Goal: Find specific page/section: Find specific page/section

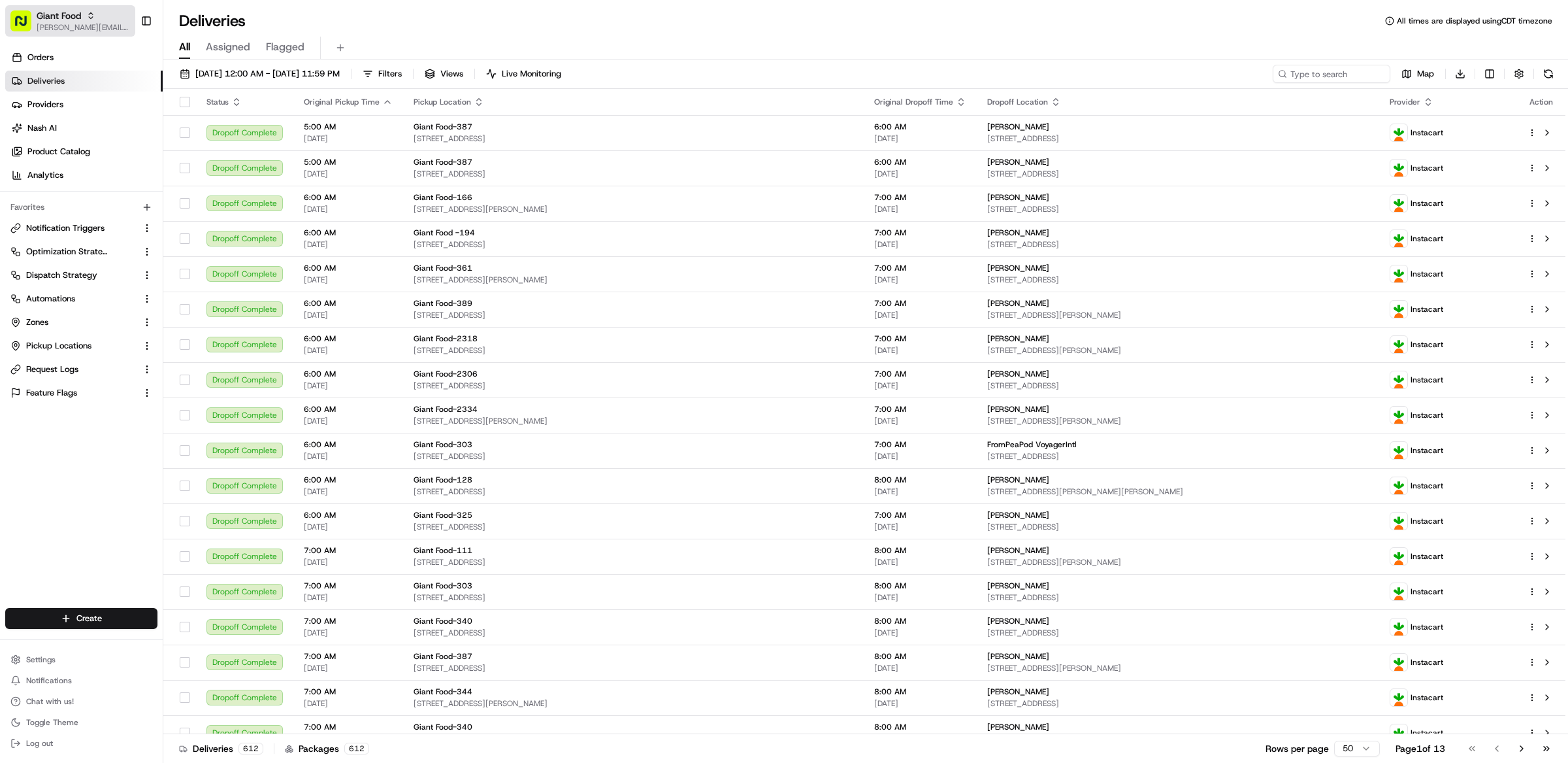
click at [69, 8] on button "Giant Food [EMAIL_ADDRESS][DOMAIN_NAME]" at bounding box center [70, 20] width 130 height 32
type input "adusa"
click at [182, 68] on span "ADUSA" at bounding box center [181, 68] width 28 height 12
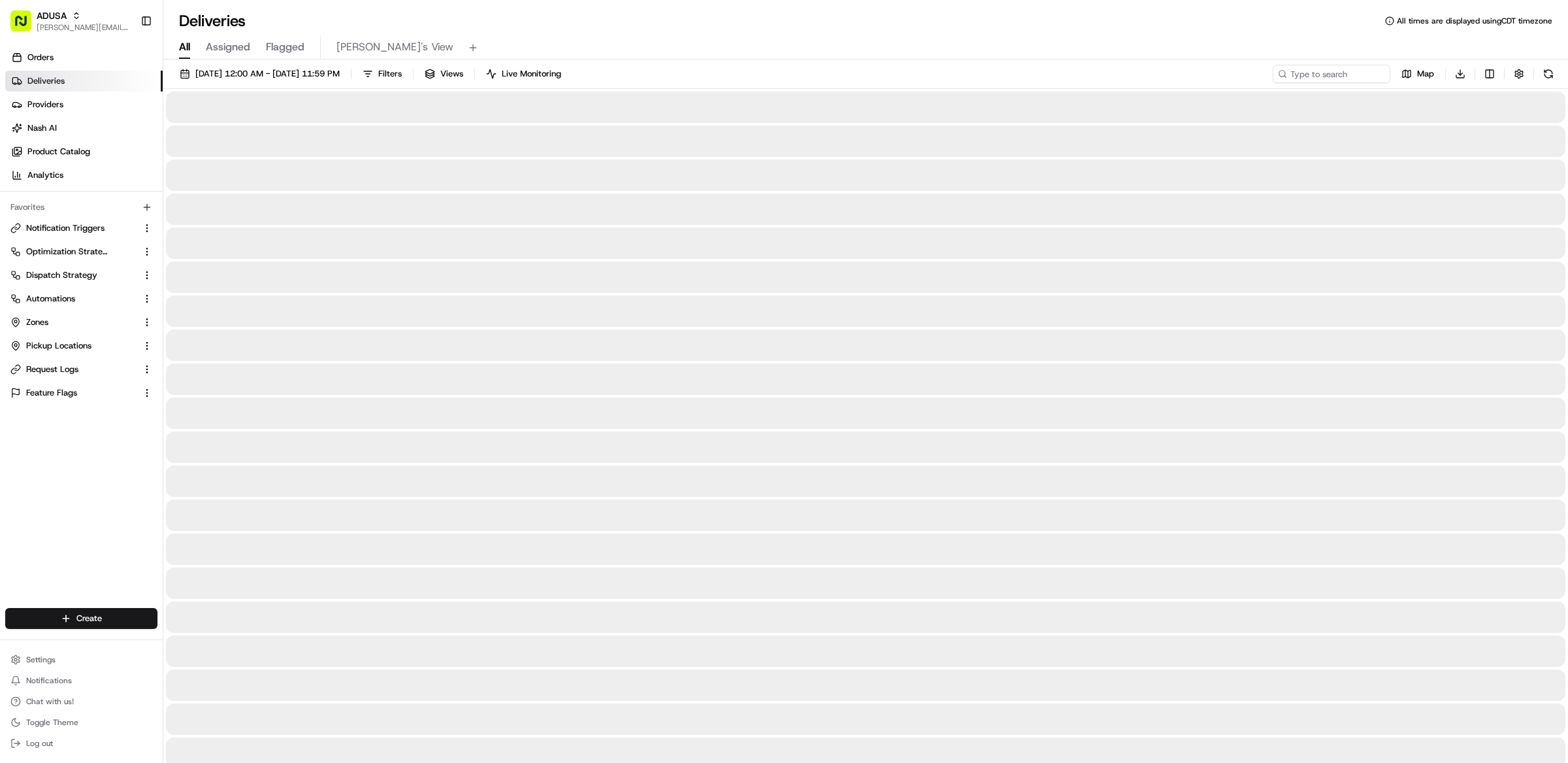
click at [65, 189] on div "Orders Deliveries Providers [PERSON_NAME] Product Catalog Analytics" at bounding box center [81, 116] width 163 height 149
click at [65, 182] on link "Analytics" at bounding box center [84, 175] width 158 height 21
